Goal: Navigation & Orientation: Find specific page/section

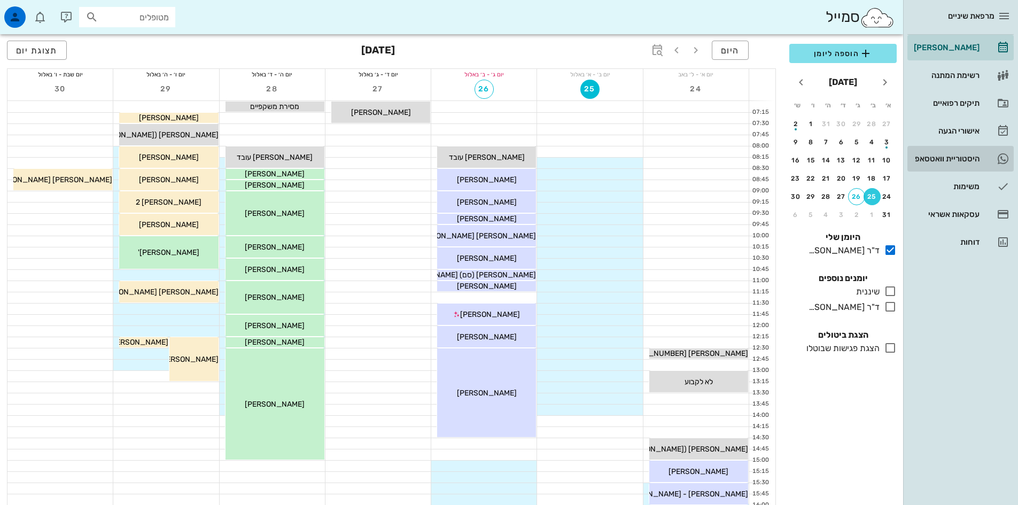
click at [947, 161] on div "היסטוריית וואטסאפ" at bounding box center [945, 158] width 68 height 9
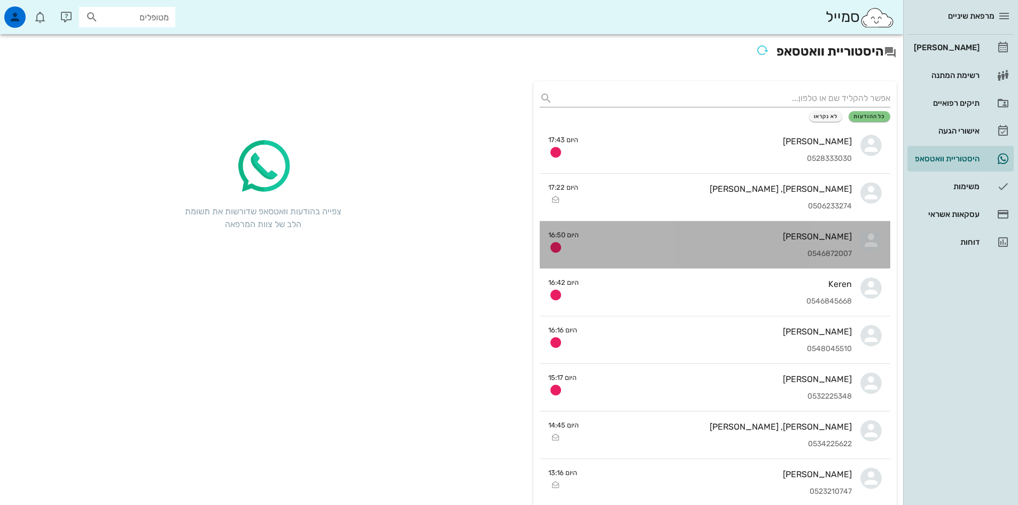
click at [740, 257] on div "0546872007" at bounding box center [719, 253] width 264 height 9
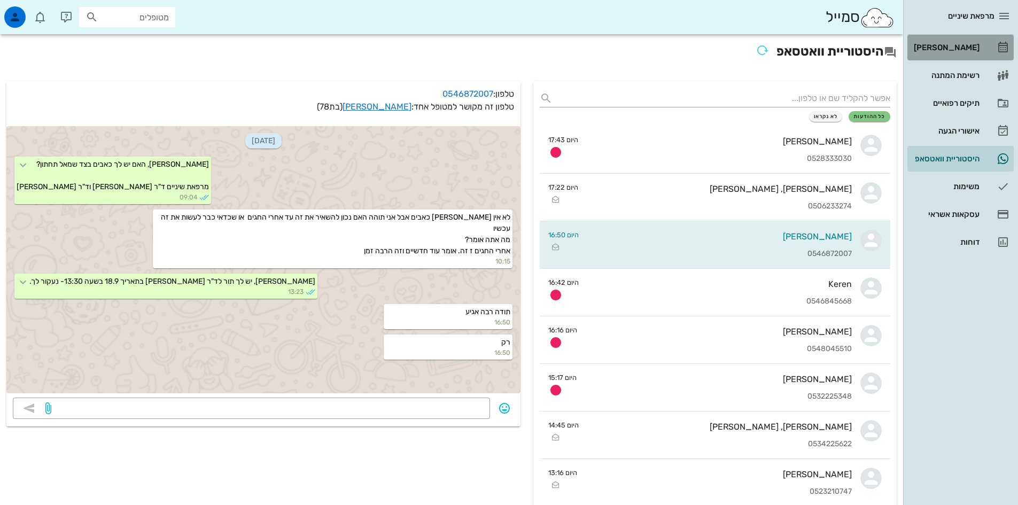
click at [967, 49] on div "[PERSON_NAME]" at bounding box center [945, 47] width 68 height 9
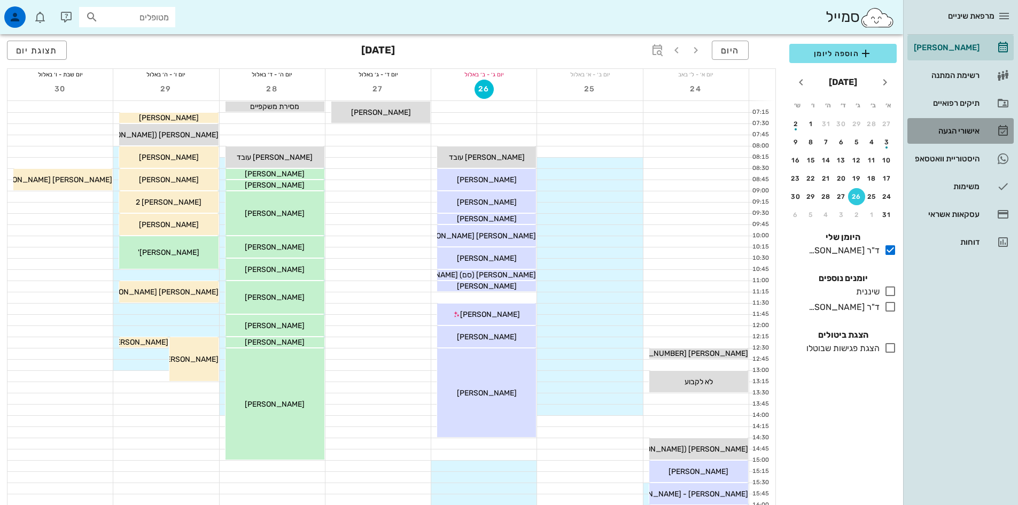
click at [963, 128] on div "אישורי הגעה" at bounding box center [945, 131] width 68 height 9
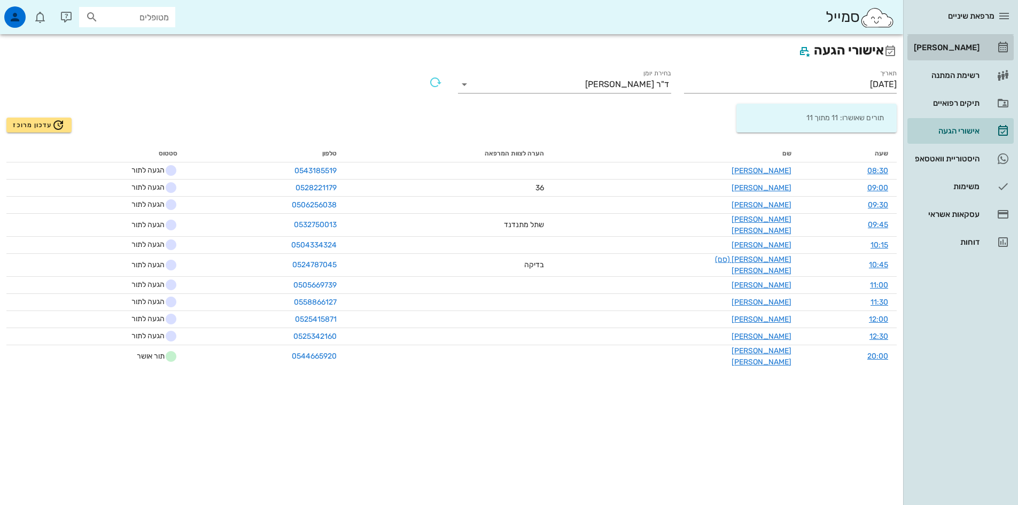
click at [951, 48] on div "[PERSON_NAME]" at bounding box center [945, 47] width 68 height 9
